Goal: Task Accomplishment & Management: Use online tool/utility

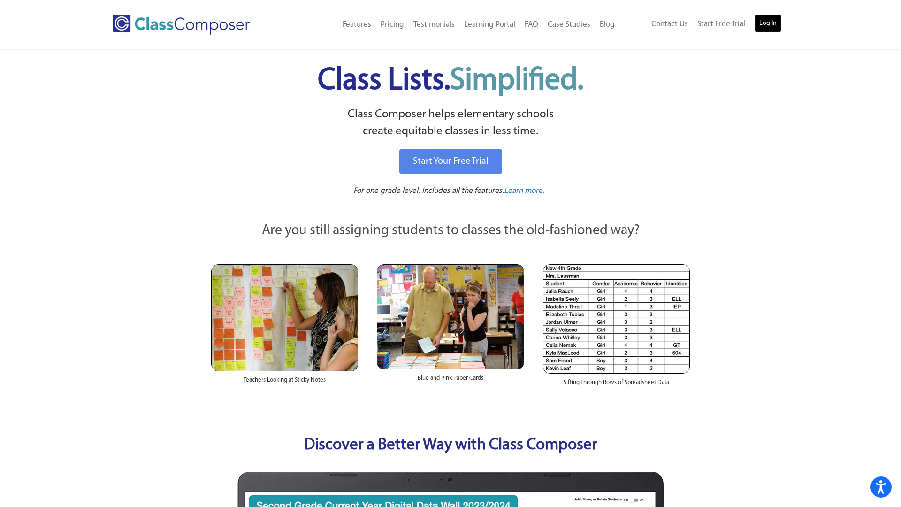
click at [767, 23] on link "Log In" at bounding box center [767, 23] width 27 height 19
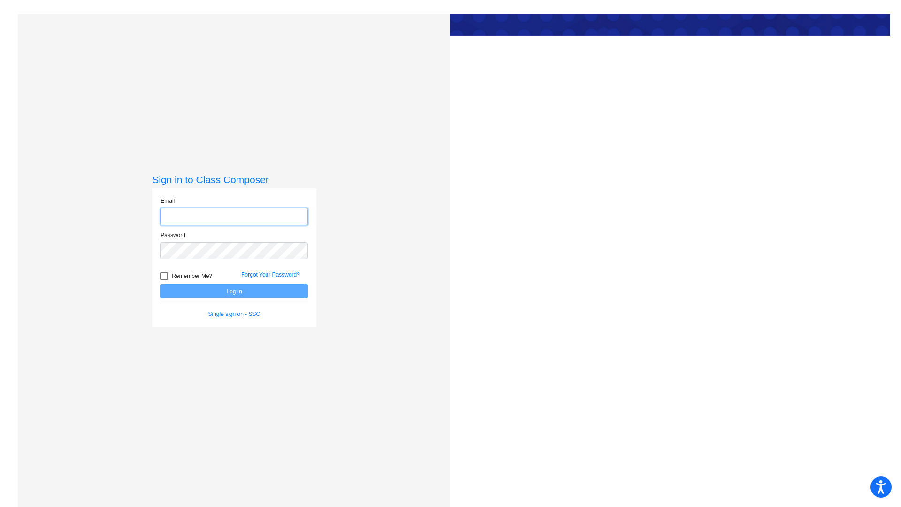
type input "[EMAIL_ADDRESS][DOMAIN_NAME]"
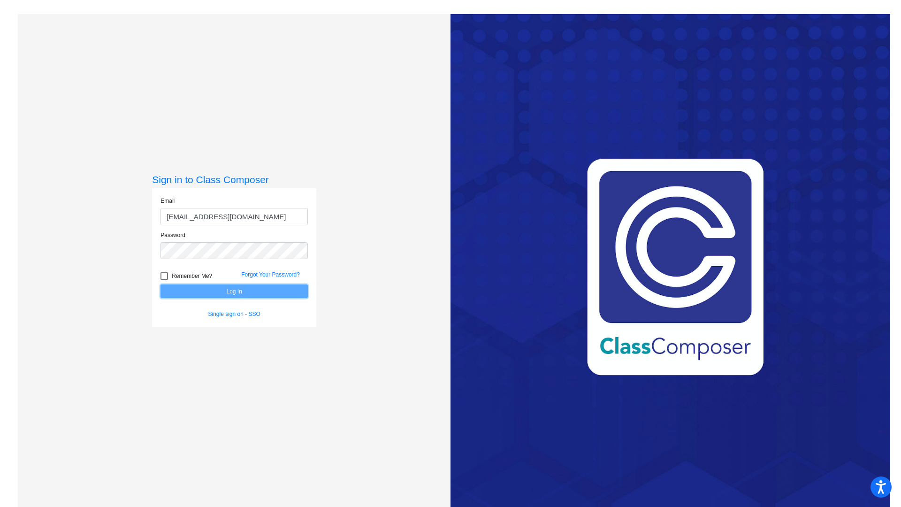
click at [241, 297] on button "Log In" at bounding box center [233, 291] width 147 height 14
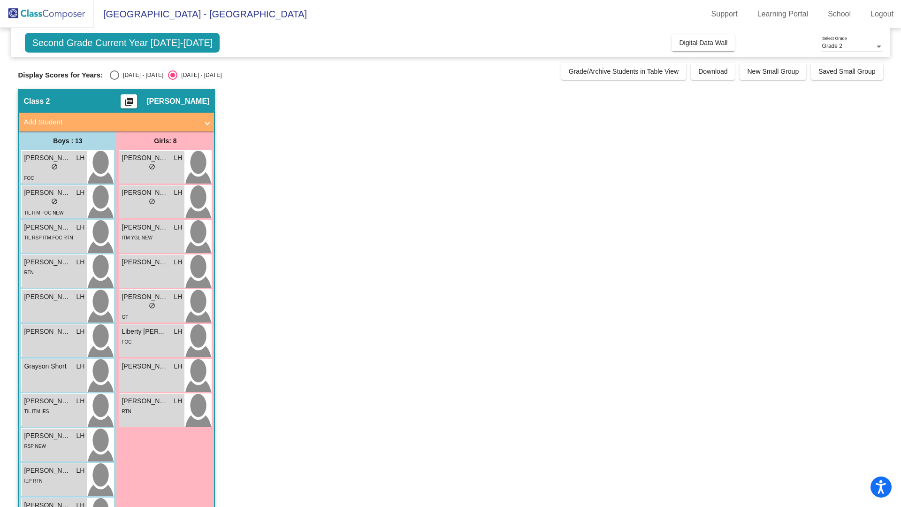
click at [110, 76] on div "Select an option" at bounding box center [114, 74] width 9 height 9
click at [114, 80] on input "[DATE] - [DATE]" at bounding box center [114, 80] width 0 height 0
radio input "true"
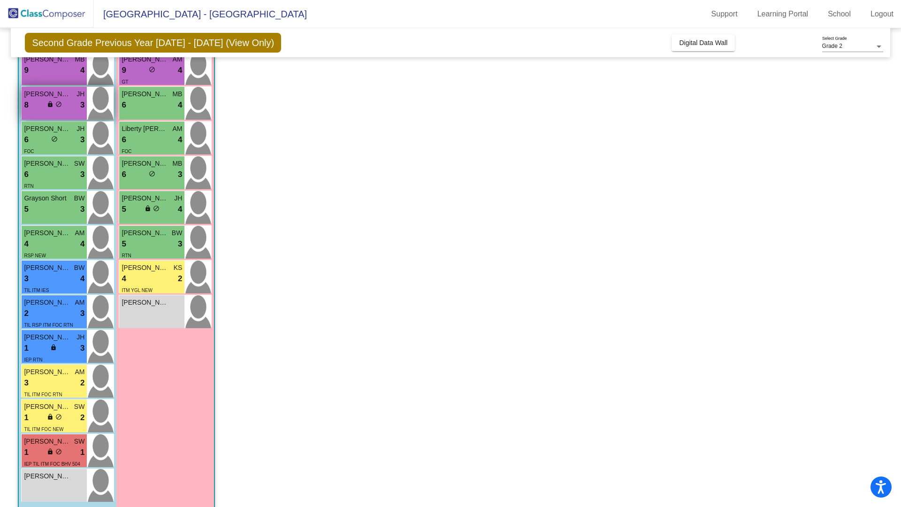
scroll to position [110, 0]
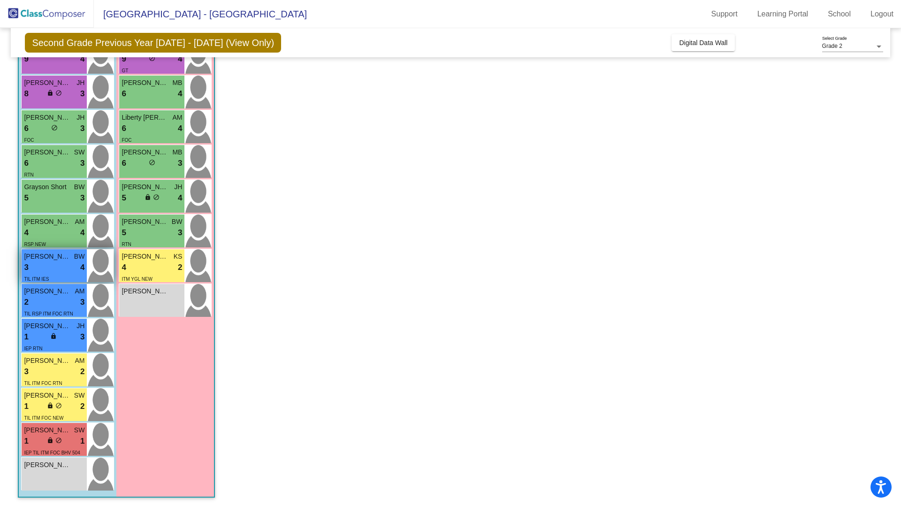
click at [56, 265] on div "3 lock do_not_disturb_alt 4" at bounding box center [54, 267] width 61 height 12
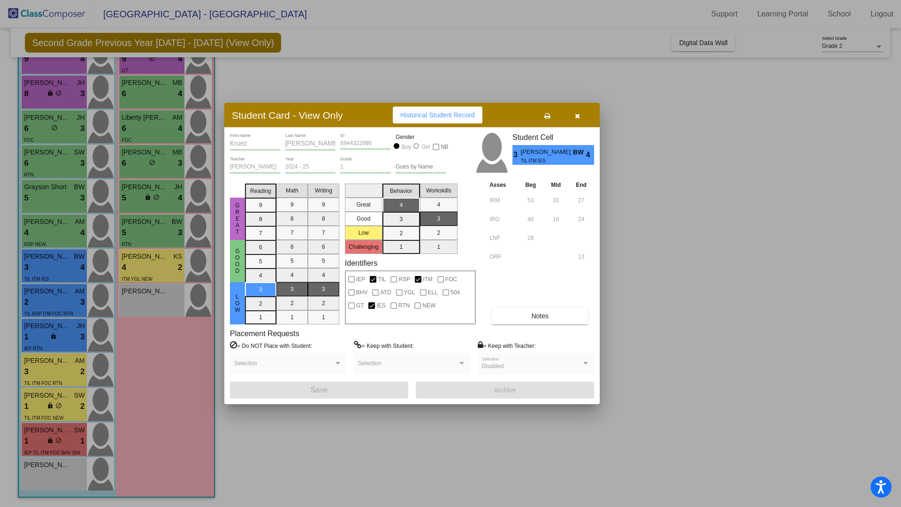
click at [575, 116] on icon "button" at bounding box center [577, 116] width 5 height 7
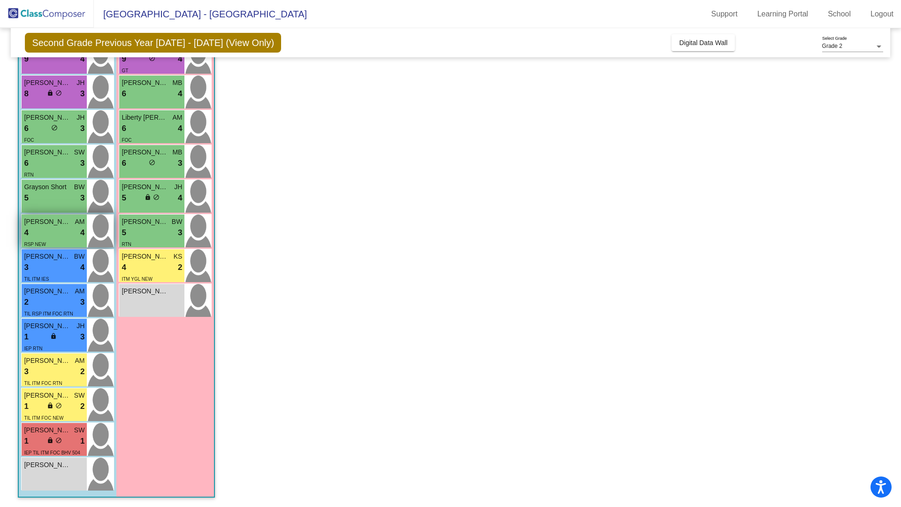
click at [61, 235] on div "4 lock do_not_disturb_alt 4" at bounding box center [54, 233] width 61 height 12
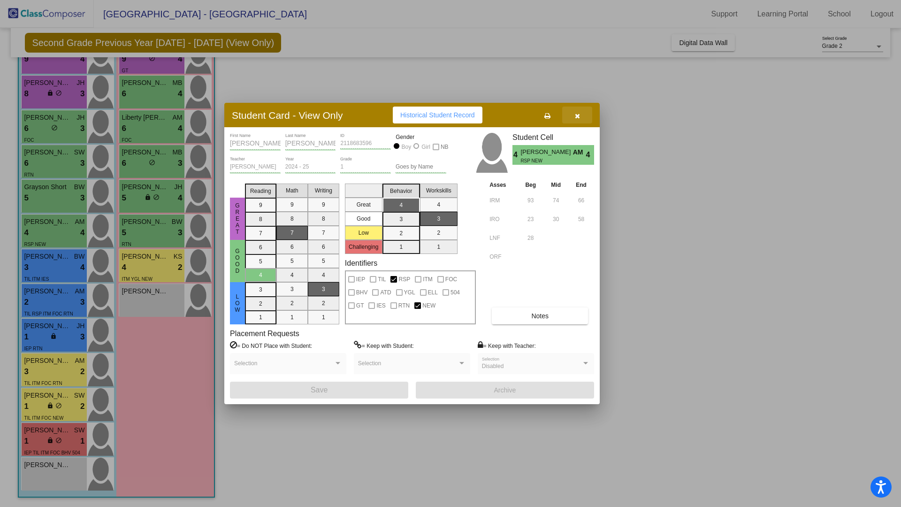
click at [577, 109] on button "button" at bounding box center [577, 114] width 30 height 17
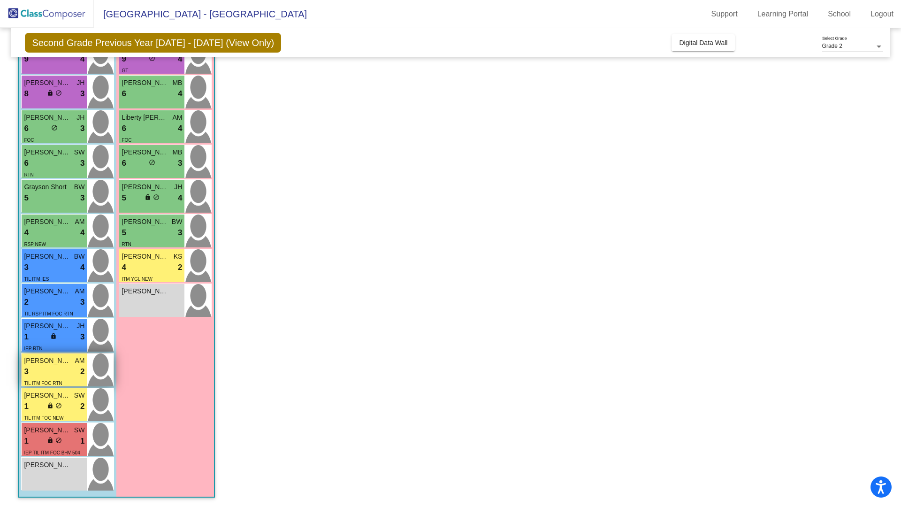
click at [56, 368] on div "3 lock do_not_disturb_alt 2" at bounding box center [54, 371] width 61 height 12
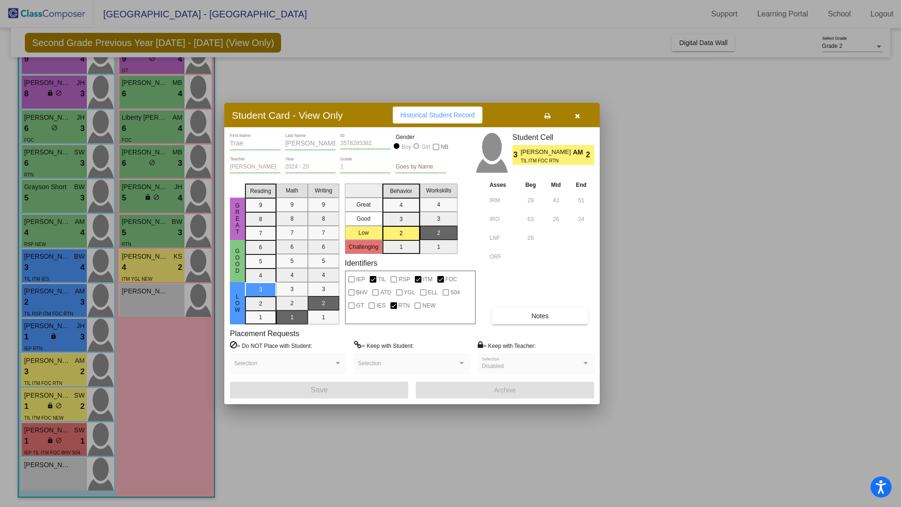
click at [583, 115] on button "button" at bounding box center [577, 114] width 30 height 17
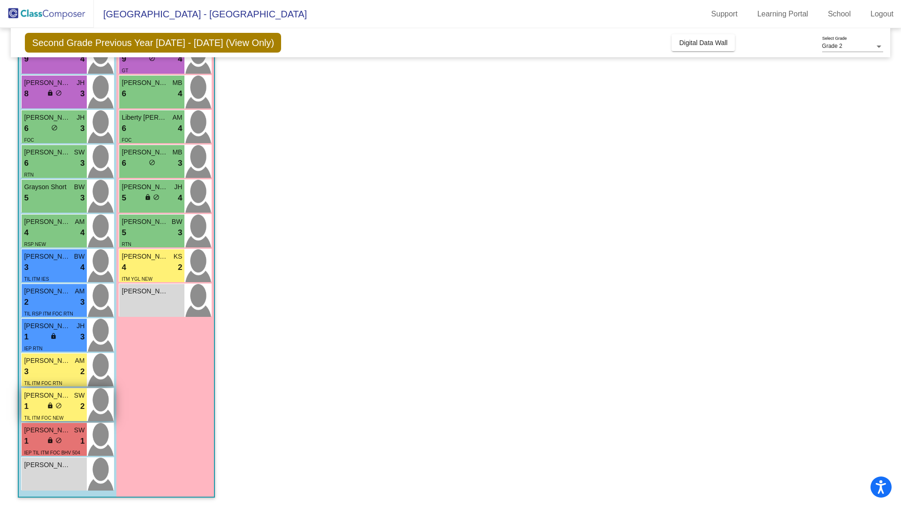
click at [64, 413] on div "TIL ITM FOC NEW" at bounding box center [54, 417] width 61 height 10
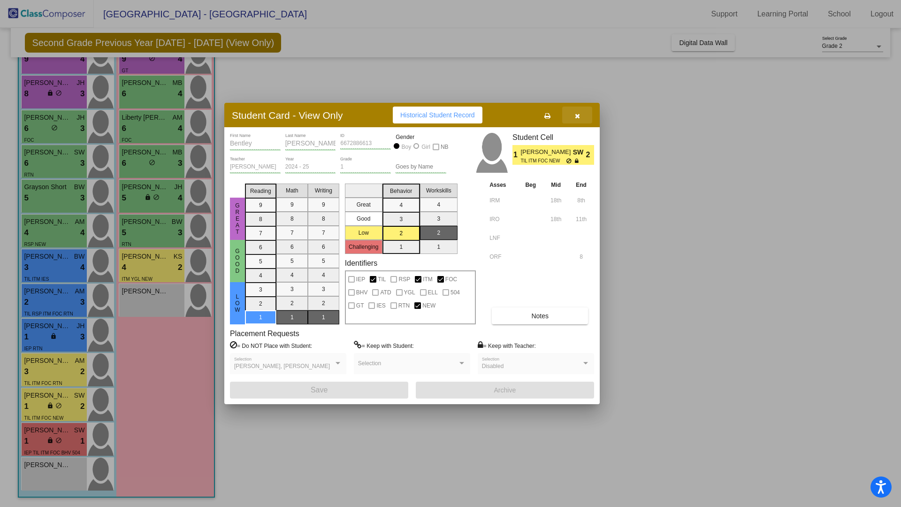
click at [578, 115] on icon "button" at bounding box center [577, 116] width 5 height 7
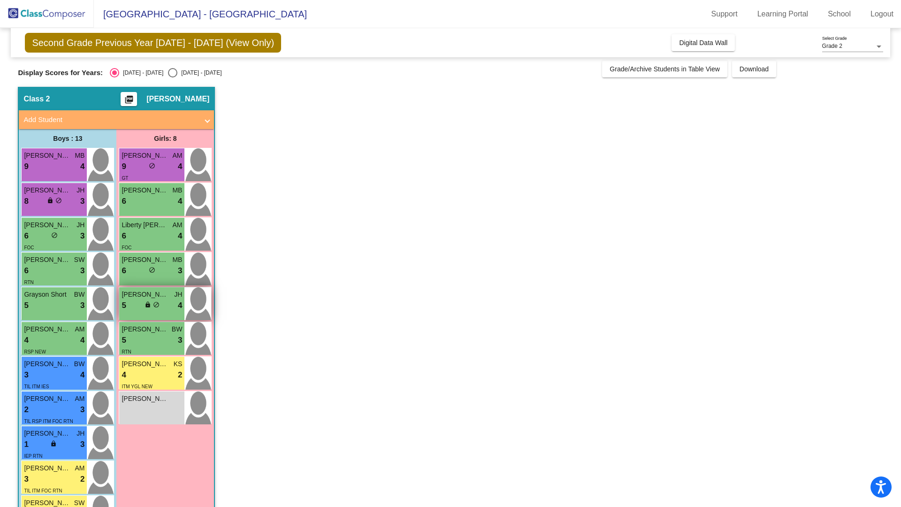
scroll to position [0, 0]
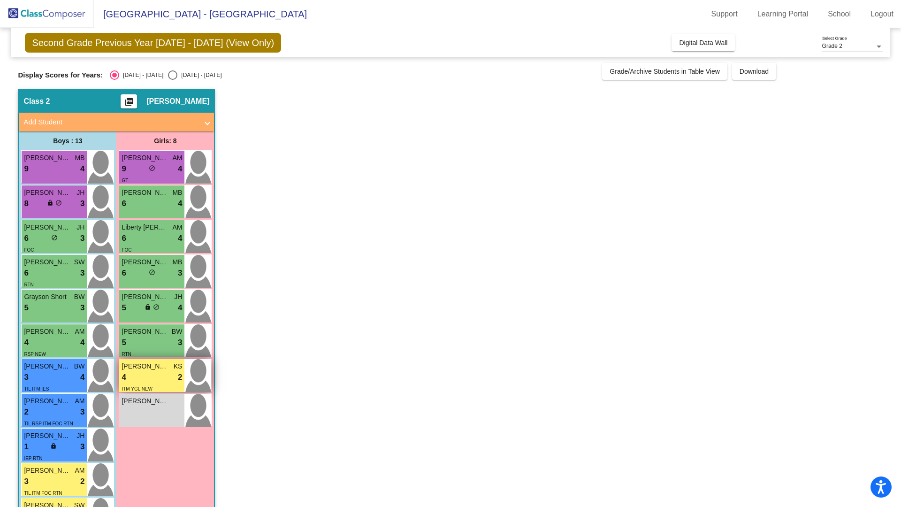
click at [160, 381] on div "4 lock do_not_disturb_alt 2" at bounding box center [151, 377] width 61 height 12
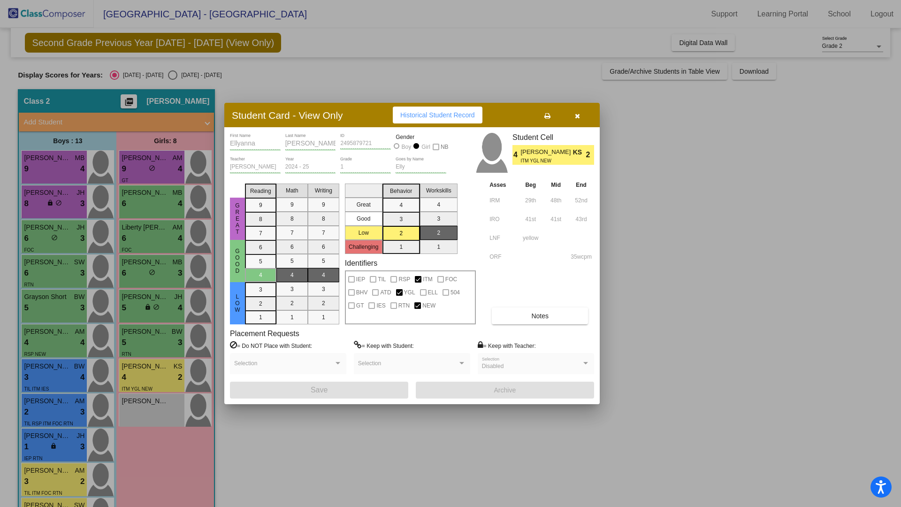
click at [577, 113] on icon "button" at bounding box center [577, 116] width 5 height 7
